Goal: Information Seeking & Learning: Learn about a topic

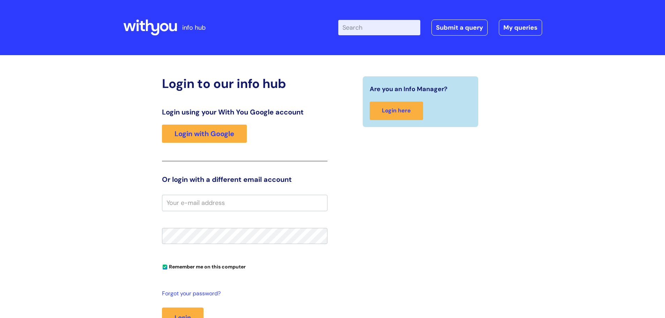
click at [364, 25] on input "Enter your search term here..." at bounding box center [379, 27] width 82 height 15
click at [181, 136] on link "Login with Google" at bounding box center [204, 134] width 85 height 18
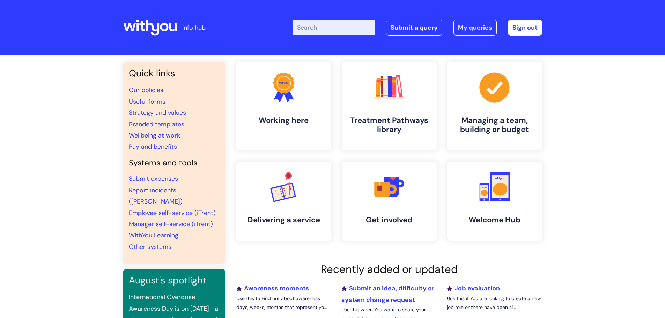
click at [343, 25] on input "Enter your search term here..." at bounding box center [334, 27] width 82 height 15
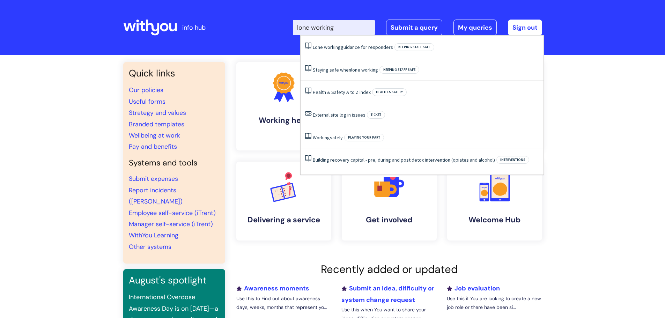
type input "lone working"
click button "Search" at bounding box center [0, 0] width 0 height 0
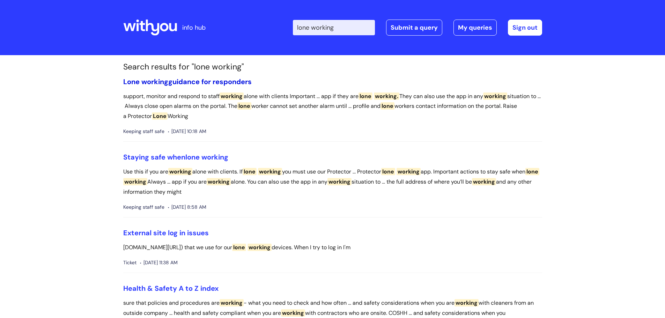
click at [164, 81] on span "working" at bounding box center [154, 81] width 27 height 9
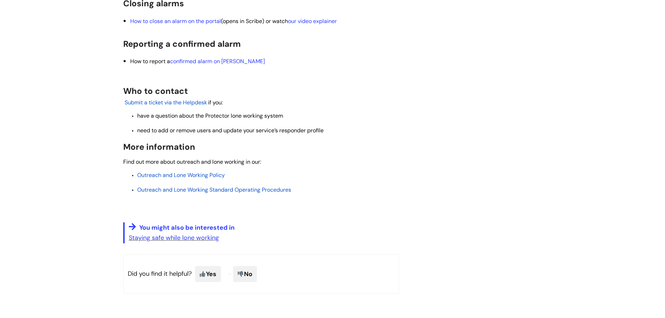
scroll to position [907, 0]
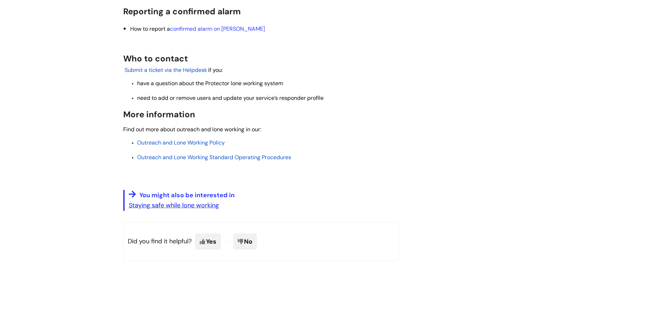
click at [179, 209] on link "Staying safe while lone working" at bounding box center [174, 205] width 90 height 8
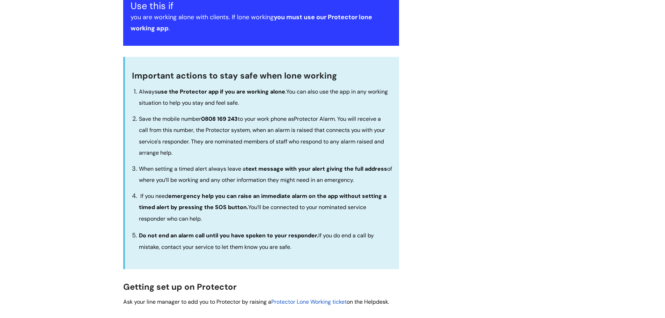
scroll to position [22, 0]
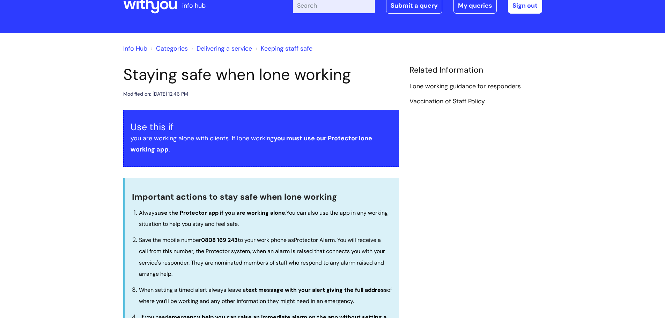
click at [235, 47] on link "Delivering a service" at bounding box center [223, 48] width 55 height 8
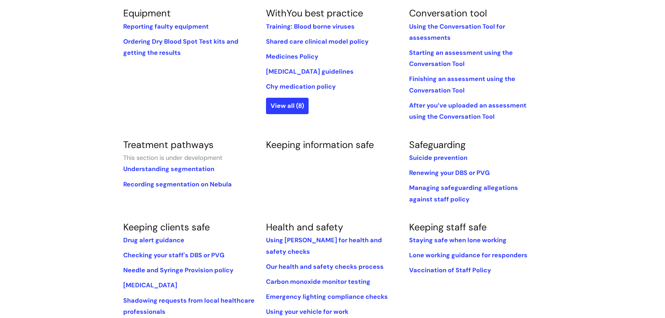
scroll to position [314, 0]
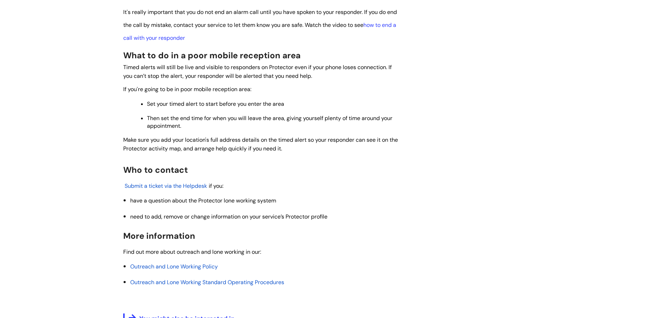
scroll to position [894, 0]
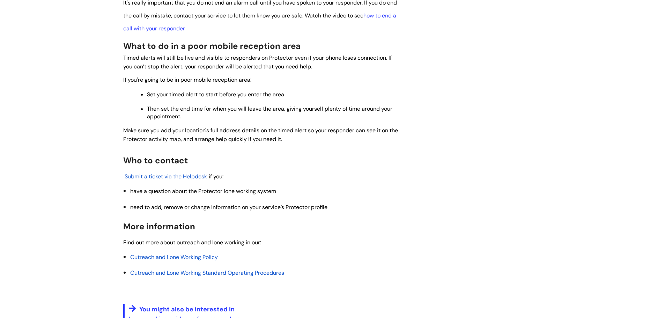
click at [167, 256] on span "Outreach and Lone Working Policy" at bounding box center [174, 256] width 88 height 7
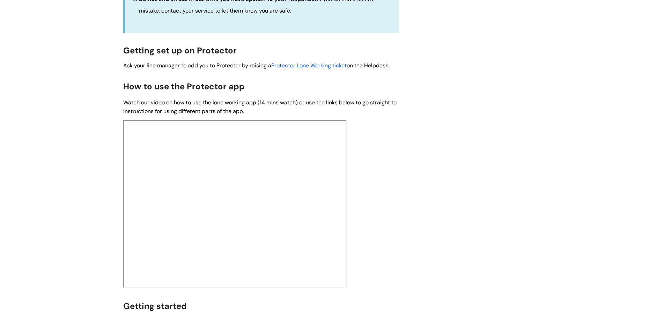
scroll to position [419, 0]
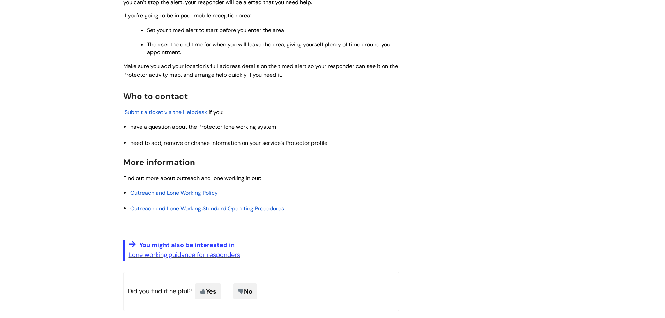
scroll to position [977, 0]
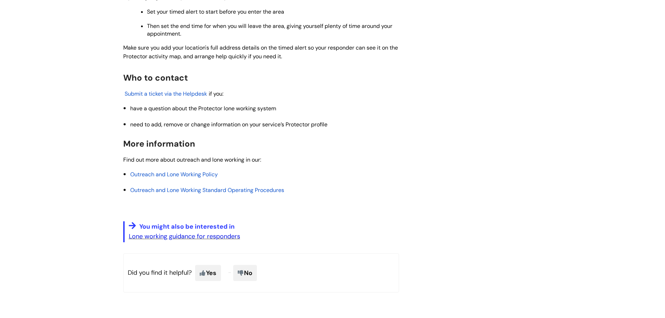
click at [198, 237] on link "Lone working guidance for responders" at bounding box center [184, 236] width 111 height 8
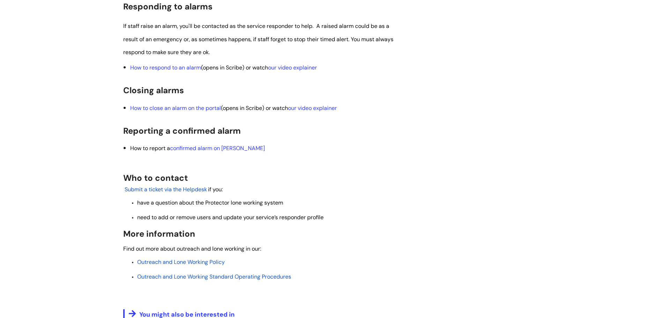
scroll to position [802, 0]
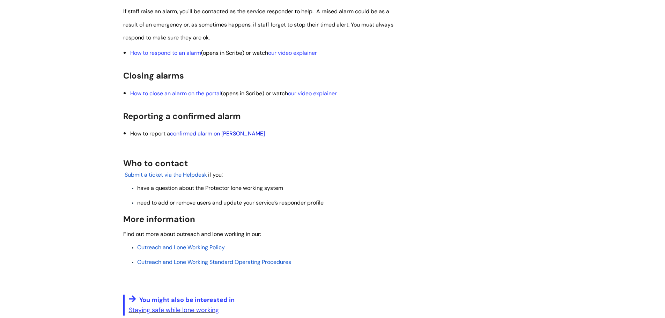
click at [196, 137] on link "confirmed alarm on Ulysses" at bounding box center [217, 133] width 95 height 7
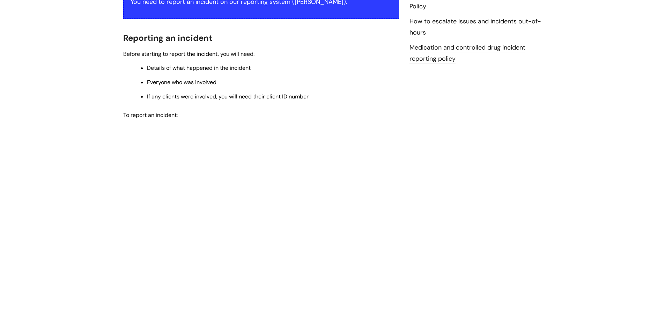
scroll to position [96, 0]
